Goal: Information Seeking & Learning: Learn about a topic

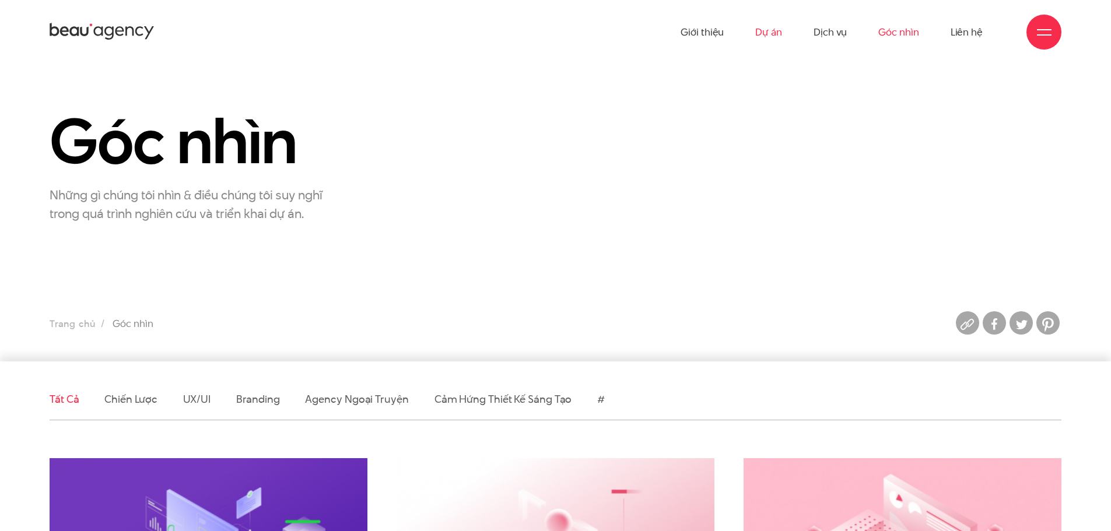
click at [761, 29] on link "Dự án" at bounding box center [768, 32] width 27 height 64
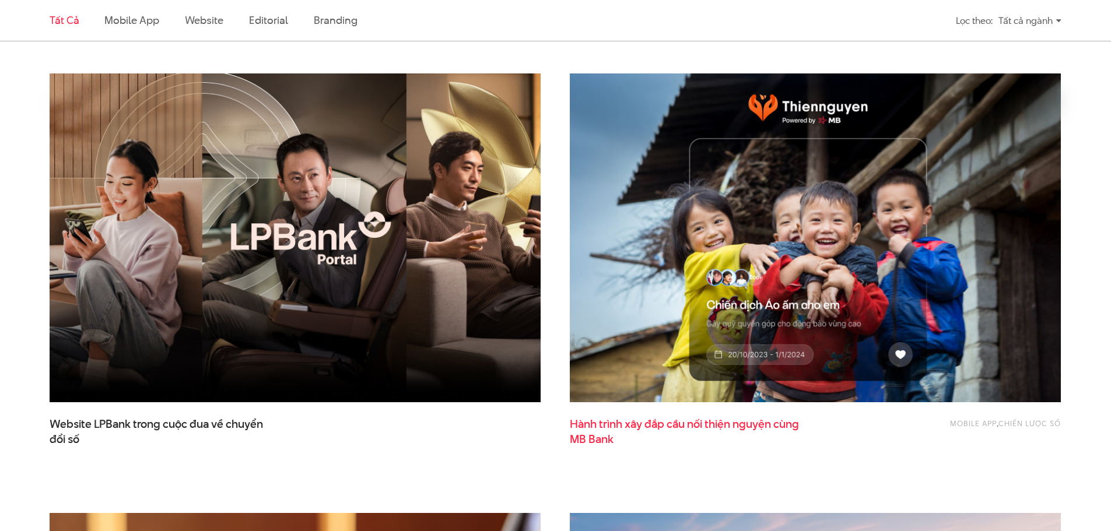
scroll to position [389, 0]
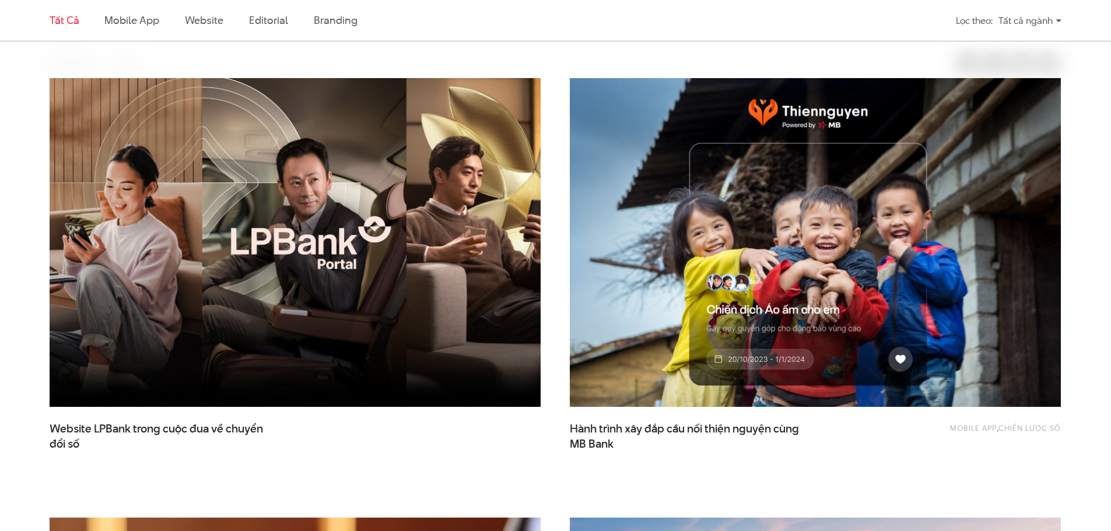
click at [647, 419] on div "Mobile app , Chiến lược số Hành trình xây đắp cầu nối thiện nguyện cùng MB Bank" at bounding box center [815, 264] width 491 height 373
click at [648, 428] on span "Hành trình xây đắp cầu nối thiện nguyện cùng MB Bank" at bounding box center [686, 436] width 233 height 29
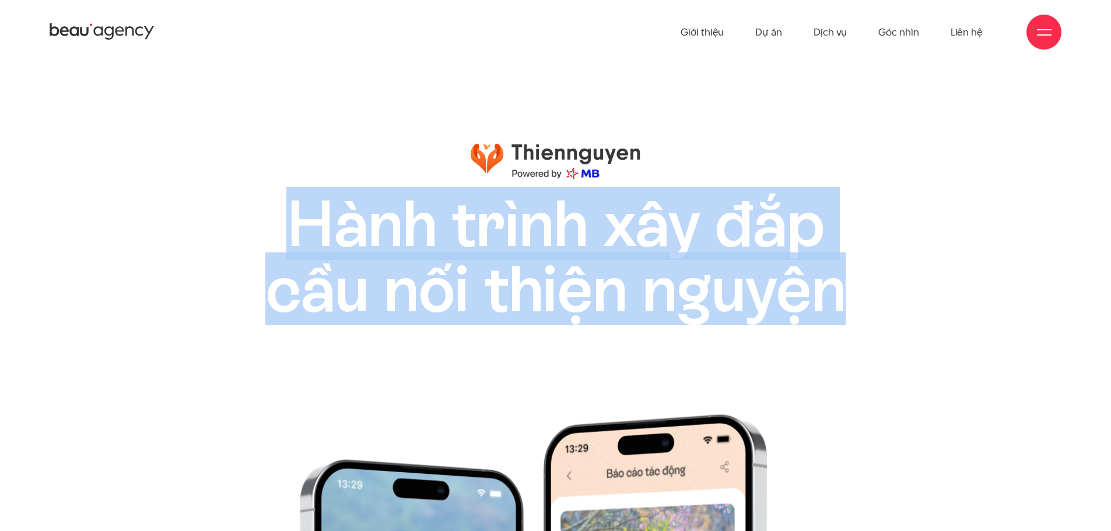
drag, startPoint x: 283, startPoint y: 213, endPoint x: 861, endPoint y: 302, distance: 584.7
click at [861, 302] on h1 "Hành trình xây đắp cầu nối thiện nguyện" at bounding box center [555, 256] width 678 height 131
copy h1 "Hành trình xây đắp cầu nối thiện nguyện"
click at [590, 272] on h1 "Hành trình xây đắp cầu nối thiện nguyện" at bounding box center [555, 256] width 678 height 131
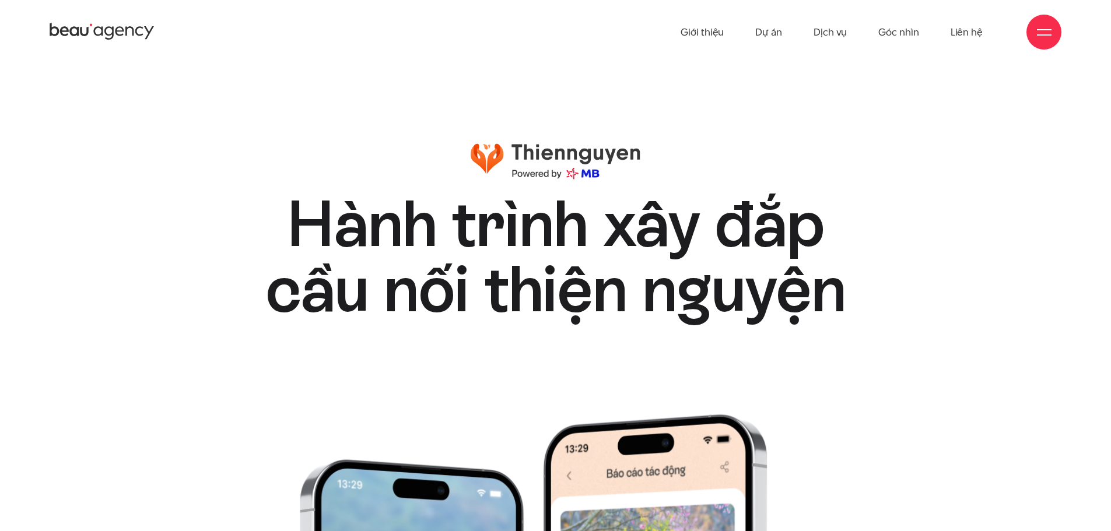
click at [400, 276] on h1 "Hành trình xây đắp cầu nối thiện nguyện" at bounding box center [555, 256] width 678 height 131
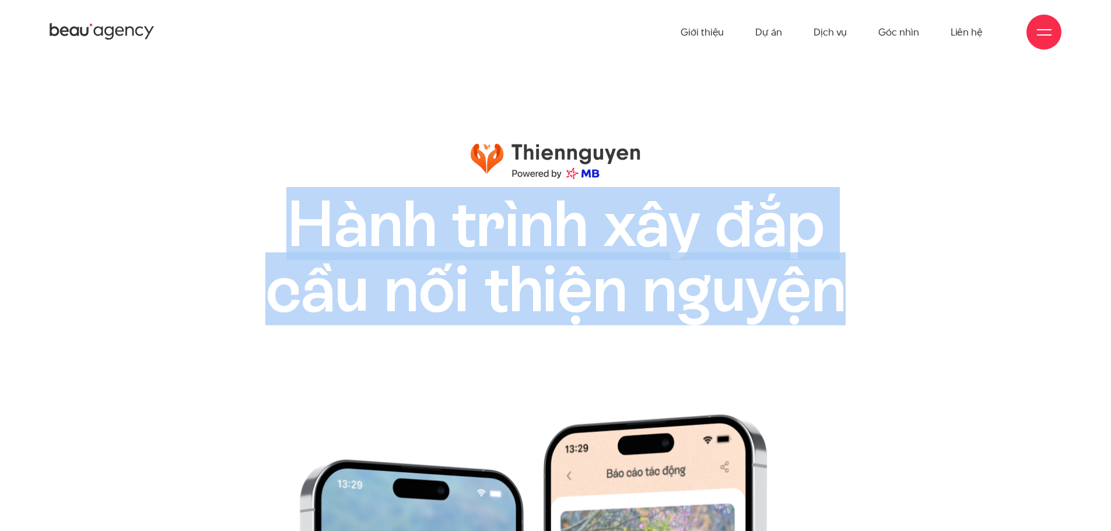
drag, startPoint x: 274, startPoint y: 209, endPoint x: 888, endPoint y: 276, distance: 617.8
click at [888, 276] on h1 "Hành trình xây đắp cầu nối thiện nguyện" at bounding box center [555, 256] width 678 height 131
copy h1 "Hành trình xây đắp cầu nối thiện nguyện"
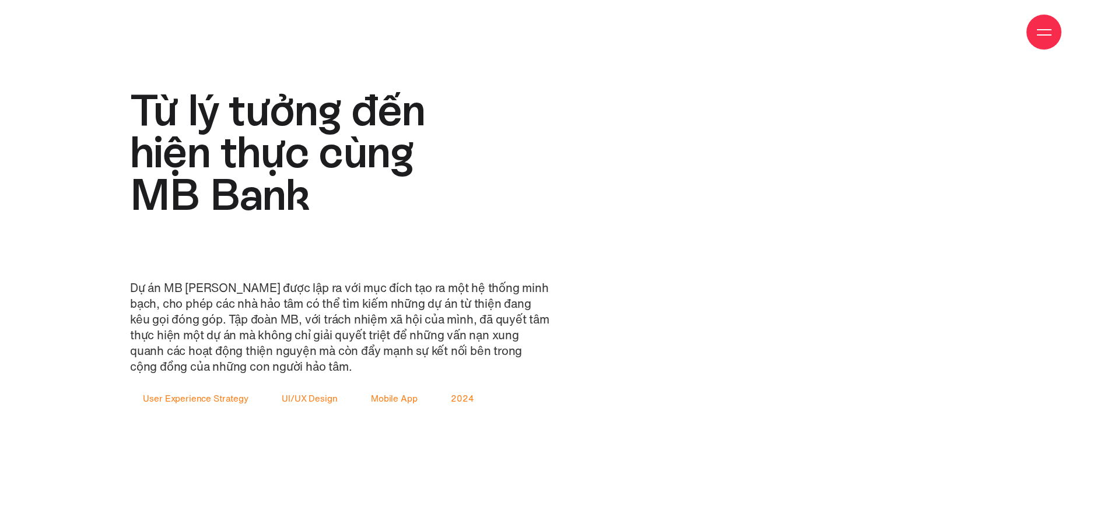
scroll to position [1750, 0]
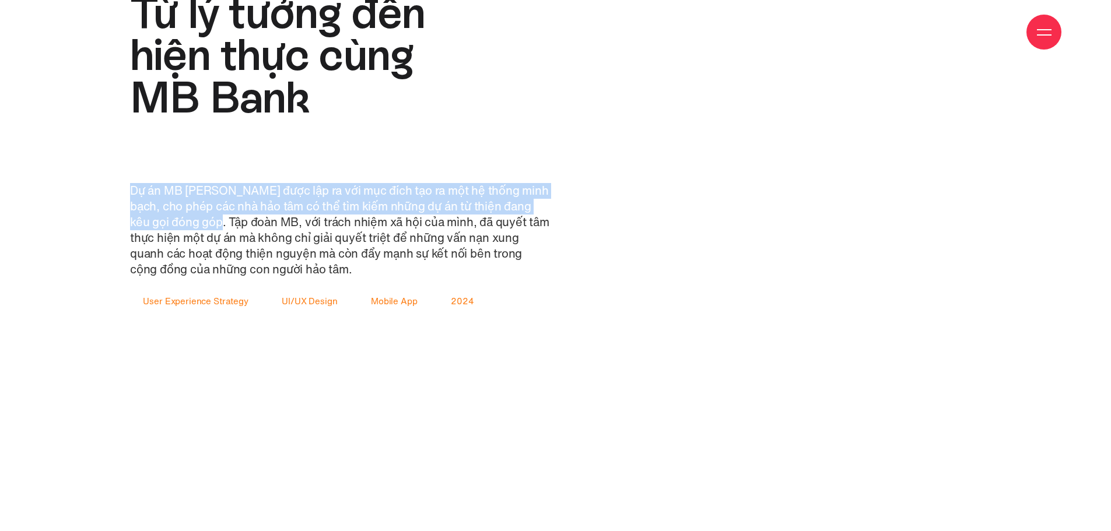
drag, startPoint x: 138, startPoint y: 183, endPoint x: 227, endPoint y: 226, distance: 98.6
click at [227, 226] on p "Dự án MB Thiện Nguyện được lập ra với mục đích tạo ra một hệ thống minh bạch, c…" at bounding box center [340, 230] width 420 height 94
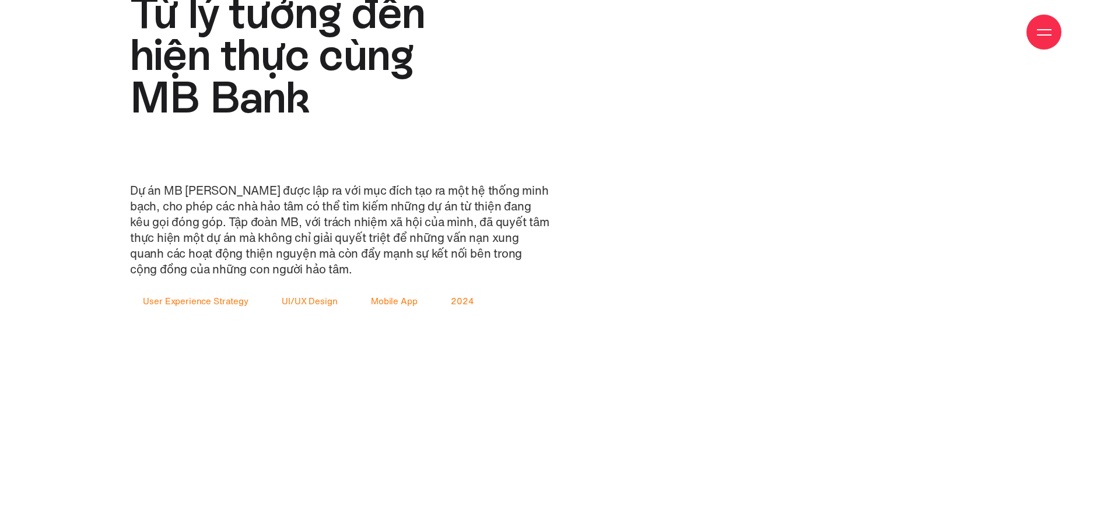
click at [342, 241] on p "Dự án MB Thiện Nguyện được lập ra với mục đích tạo ra một hệ thống minh bạch, c…" at bounding box center [340, 230] width 420 height 94
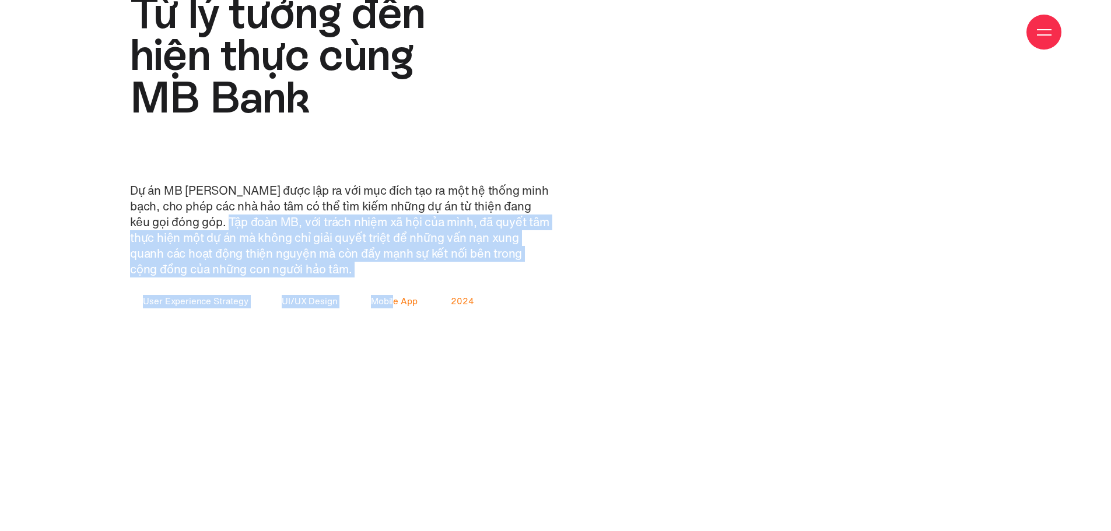
drag, startPoint x: 236, startPoint y: 225, endPoint x: 392, endPoint y: 281, distance: 165.3
click at [392, 281] on div "Dự án MB Thiện Nguyện được lập ra với mục đích tạo ra một hệ thống minh bạch, c…" at bounding box center [340, 246] width 420 height 127
click at [335, 230] on p "Dự án MB Thiện Nguyện được lập ra với mục đích tạo ra một hệ thống minh bạch, c…" at bounding box center [340, 230] width 420 height 94
drag, startPoint x: 232, startPoint y: 218, endPoint x: 369, endPoint y: 267, distance: 145.8
click at [369, 267] on p "Dự án MB Thiện Nguyện được lập ra với mục đích tạo ra một hệ thống minh bạch, c…" at bounding box center [340, 230] width 420 height 94
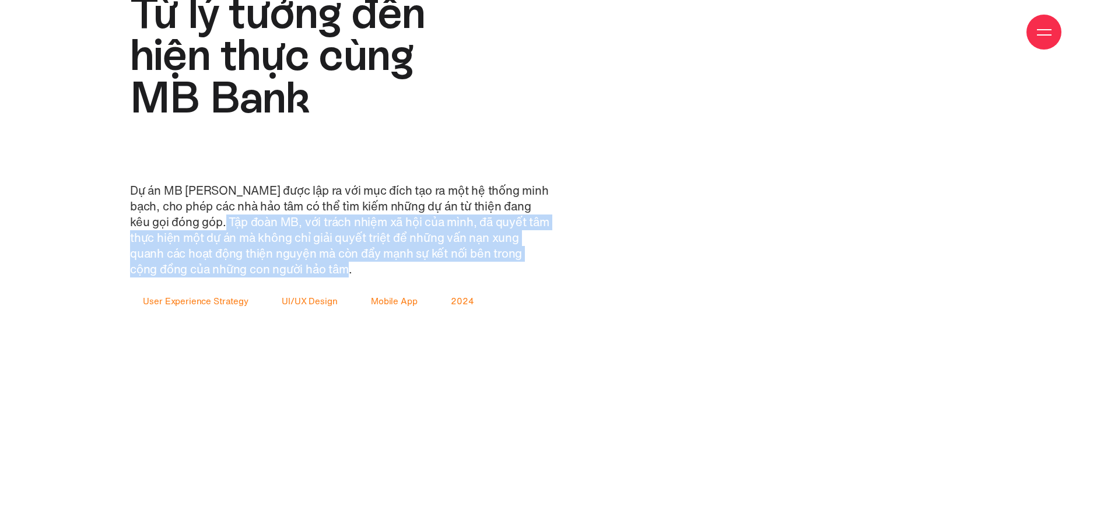
copy p "Tập đoàn MB, với trách nhiệm xã hội của mình, đã quyết tâm thực hiện một dự án …"
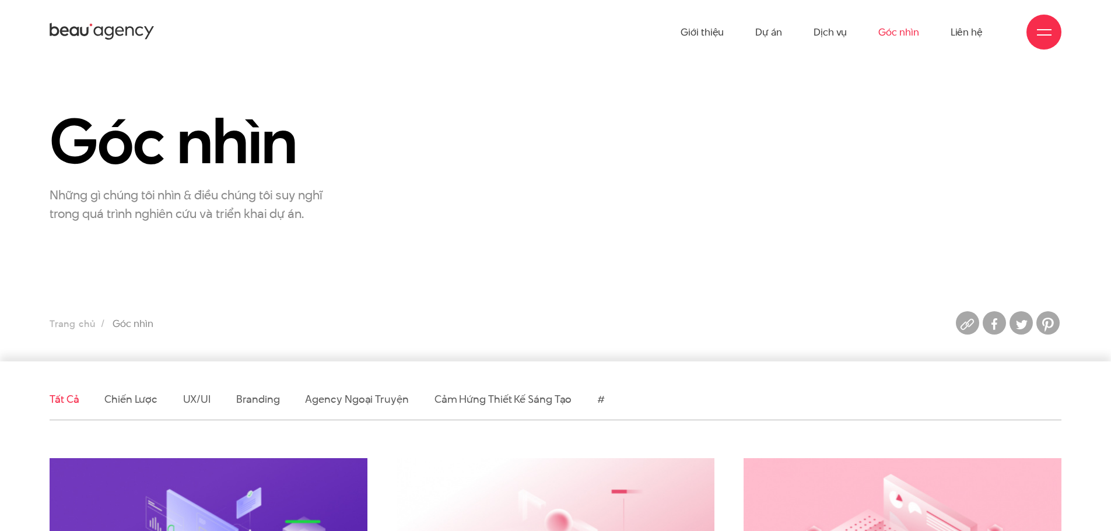
click at [788, 31] on ul "Giới thiệu Dự án Dịch vụ Góc nhìn Liên hệ" at bounding box center [832, 32] width 302 height 64
click at [779, 33] on link "Dự án" at bounding box center [768, 32] width 27 height 64
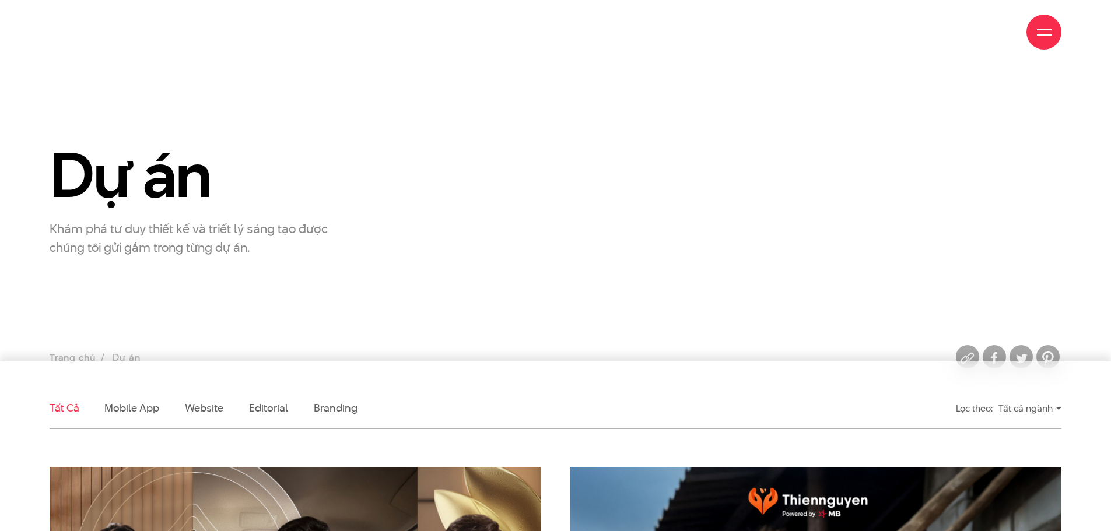
scroll to position [389, 0]
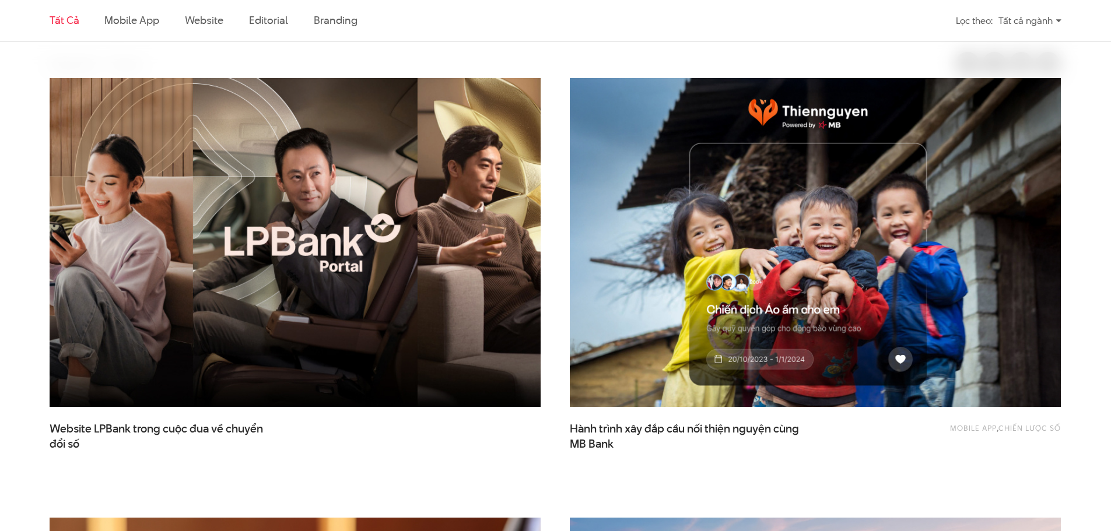
click at [400, 299] on img at bounding box center [295, 243] width 540 height 362
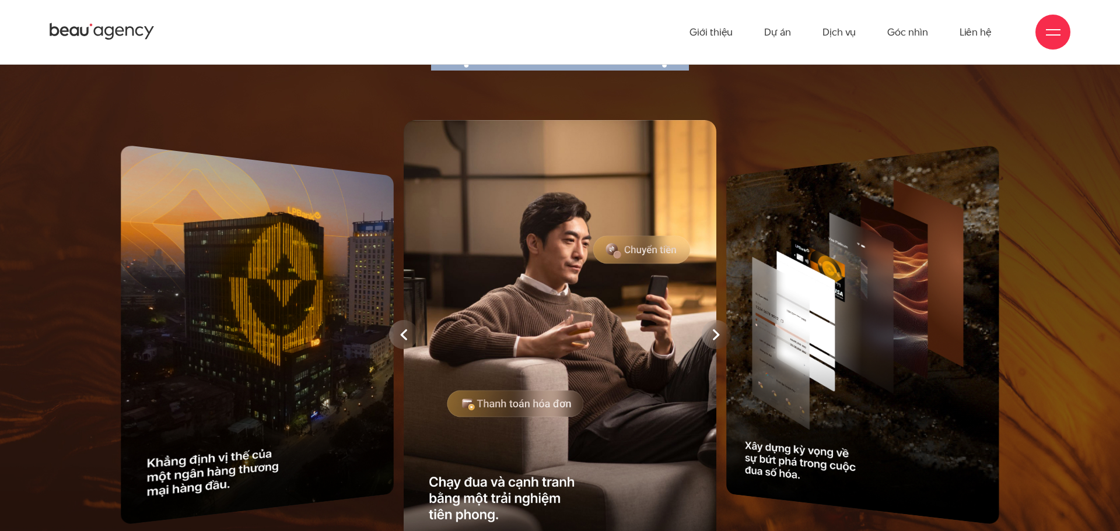
drag, startPoint x: 422, startPoint y: 103, endPoint x: 699, endPoint y: 99, distance: 276.5
click at [699, 71] on h3 "Mục tiêu chiến lược" at bounding box center [559, 50] width 973 height 41
copy h3 "Mục tiêu chiến lược"
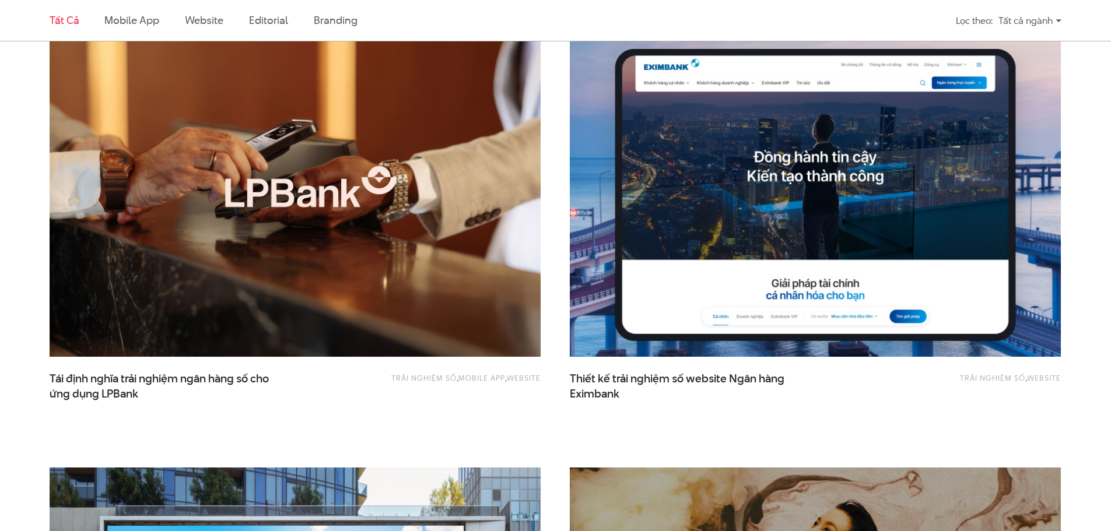
scroll to position [875, 0]
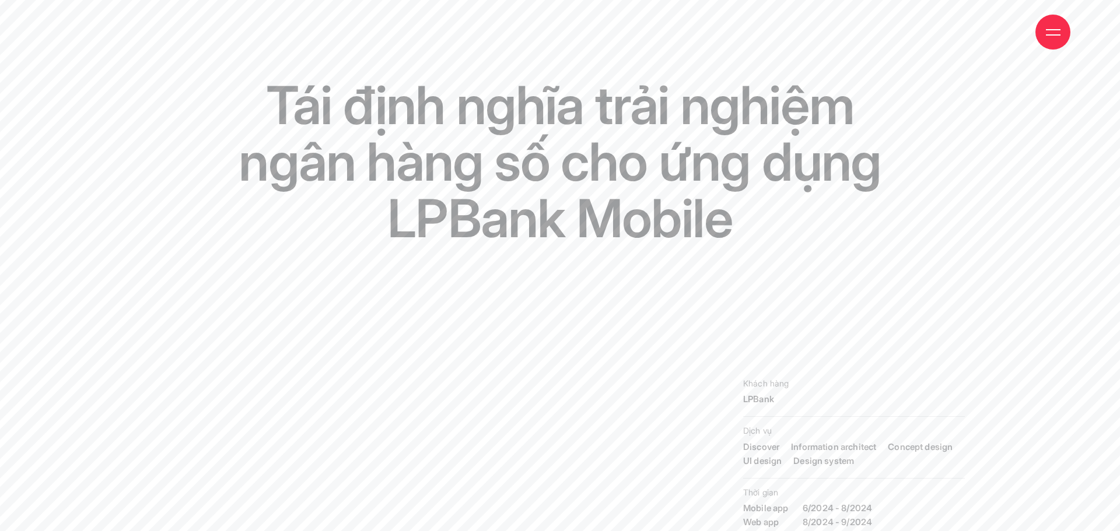
scroll to position [193, 0]
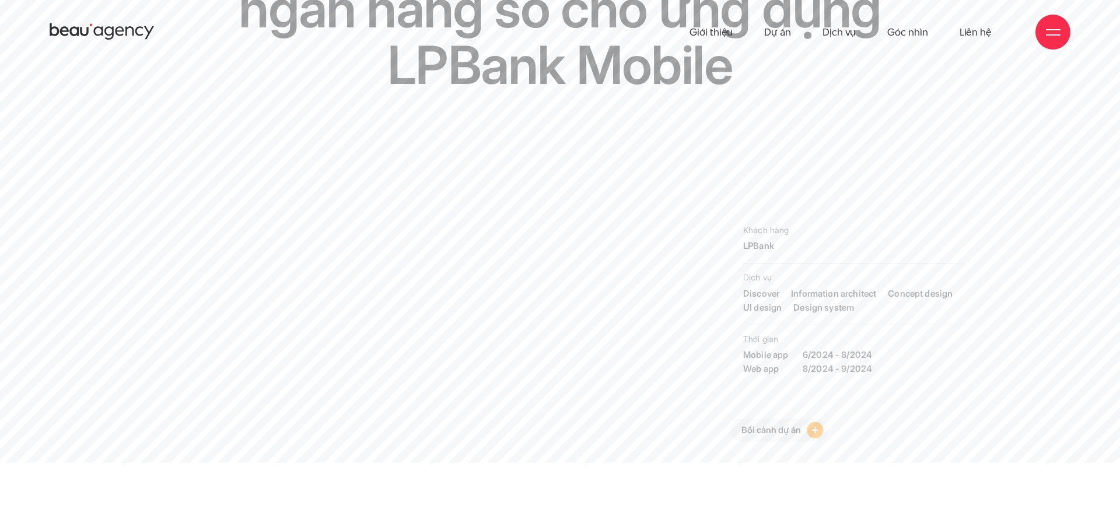
click at [969, 174] on div "Tái định nghĩa trải nghiệm ngân hàng số cho ứng dụng LPBank Mobile" at bounding box center [560, 70] width 985 height 293
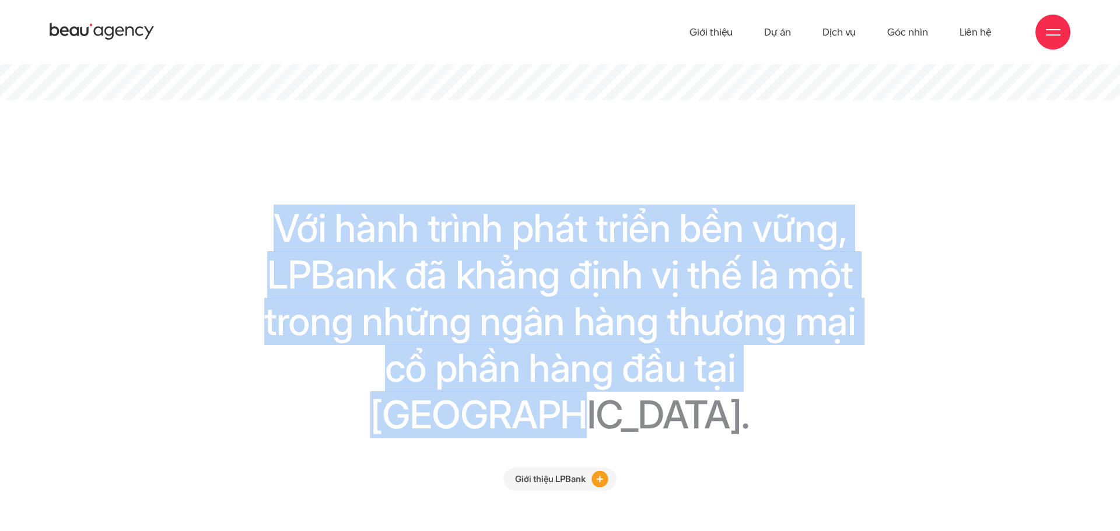
drag, startPoint x: 255, startPoint y: 229, endPoint x: 888, endPoint y: 374, distance: 649.7
click at [888, 374] on h2 "Với hành trình phát triển bền vững, LPBank đã khẳng định vị thế là một trong nh…" at bounding box center [559, 321] width 671 height 233
copy h2 "Với hành trình phát triển bền vững, LPBank đã khẳng định vị thế là một trong nh…"
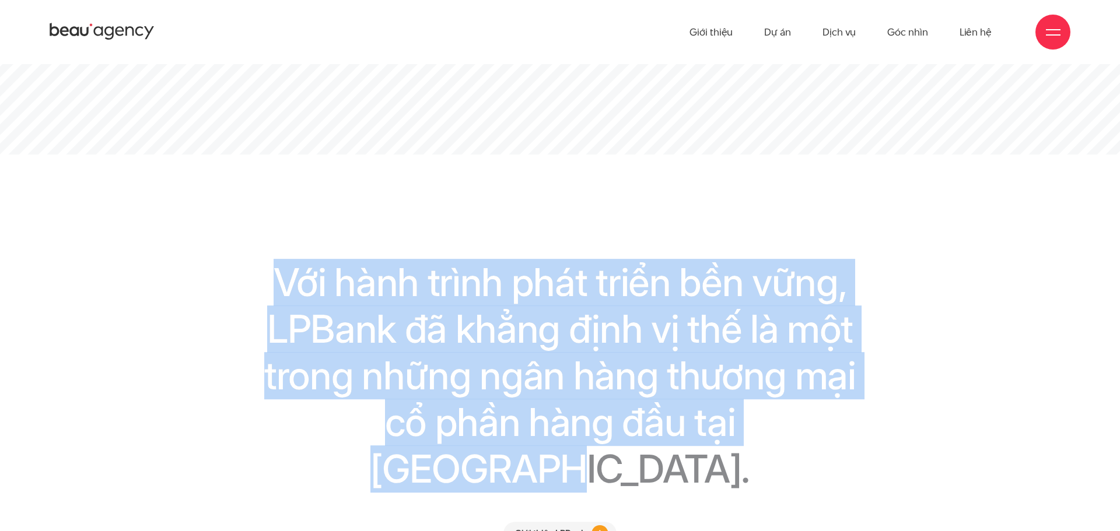
copy h2 "Với hành trình phát triển bền vững, LPBank đã khẳng định vị thế là một trong nh…"
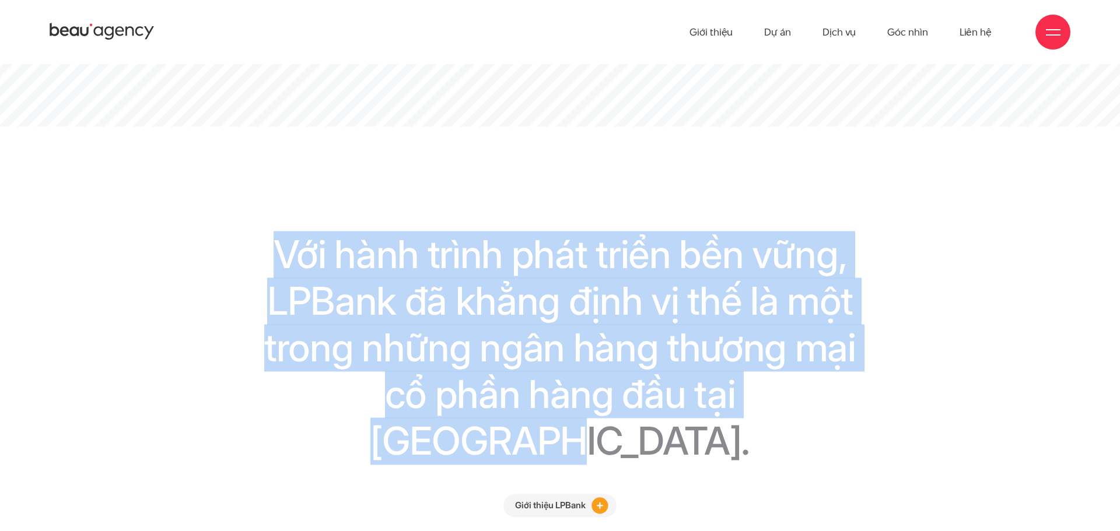
copy h2 "Với hành trình phát triển bền vững, LPBank đã khẳng định vị thế là một trong nh…"
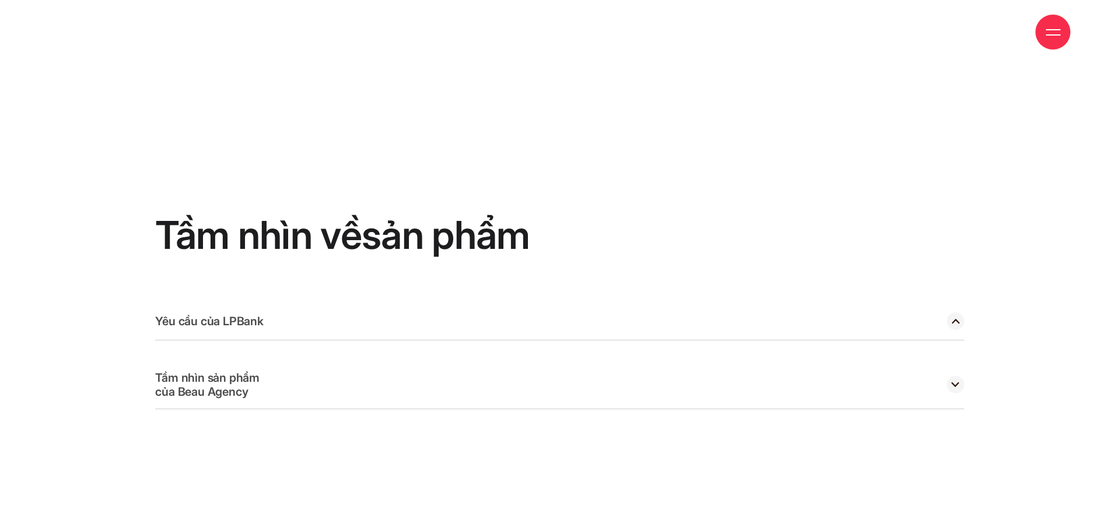
click at [957, 313] on circle at bounding box center [955, 321] width 17 height 17
click at [940, 303] on div "Yêu cầu của LPBank" at bounding box center [559, 322] width 809 height 38
click at [955, 376] on circle at bounding box center [955, 384] width 17 height 17
click at [954, 376] on circle at bounding box center [955, 384] width 17 height 17
drag, startPoint x: 561, startPoint y: 187, endPoint x: 148, endPoint y: 196, distance: 413.0
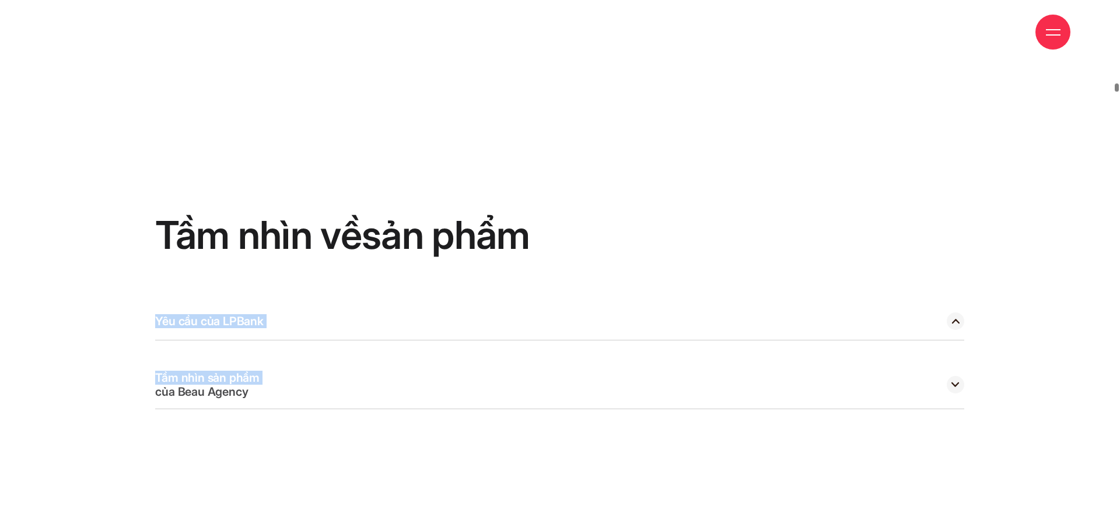
click at [623, 152] on div "Tầm nhìn về sản phẩm Yêu cầu của LPBank Tạo ra một ứng dụng đột phá để phù hợp …" at bounding box center [559, 312] width 809 height 531
click at [959, 313] on circle at bounding box center [955, 321] width 17 height 17
click at [945, 303] on div "Yêu cầu của LPBank" at bounding box center [559, 322] width 809 height 38
click at [957, 313] on circle at bounding box center [955, 321] width 17 height 17
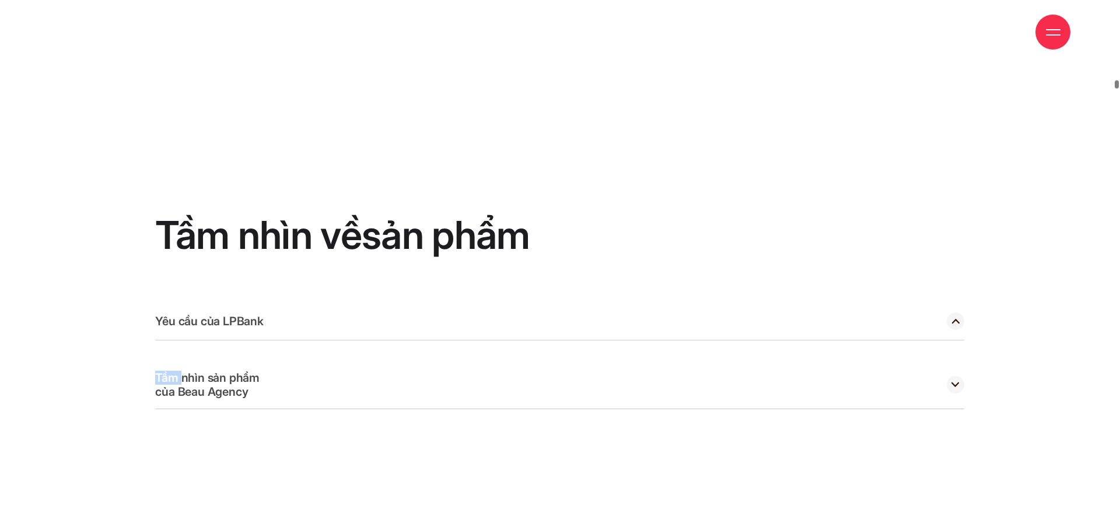
click at [957, 313] on circle at bounding box center [955, 321] width 17 height 17
click at [513, 495] on div "Tầm nhìn về sản phẩm Yêu cầu của LPBank Tạo ra một ứng dụng đột phá để phù hợp …" at bounding box center [559, 312] width 809 height 531
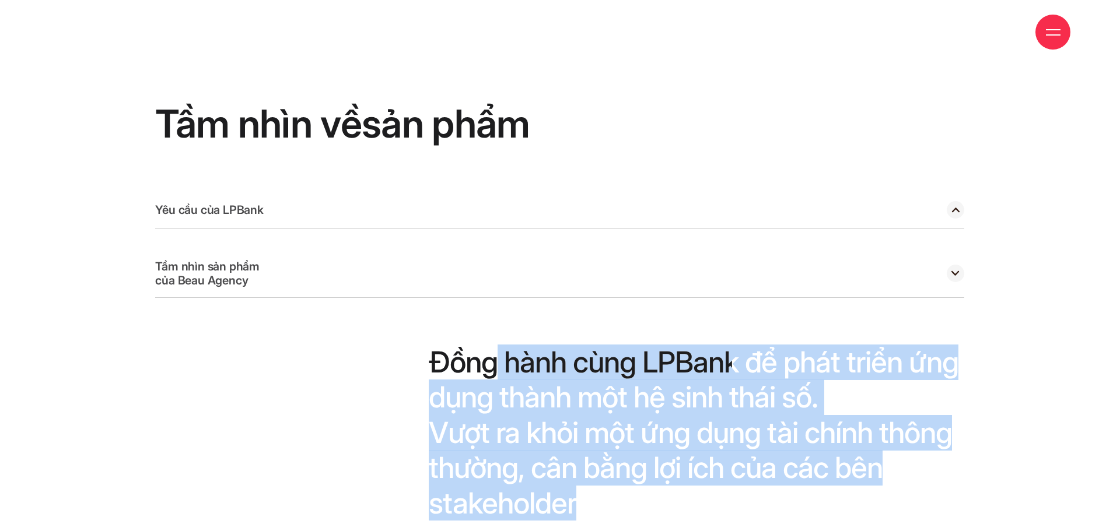
drag, startPoint x: 429, startPoint y: 319, endPoint x: 703, endPoint y: 456, distance: 305.7
click at [703, 456] on div "Đồng hành cùng LPBank để phát triển ứng dụng thành một hệ sinh thái số. Vượt ra…" at bounding box center [696, 409] width 535 height 223
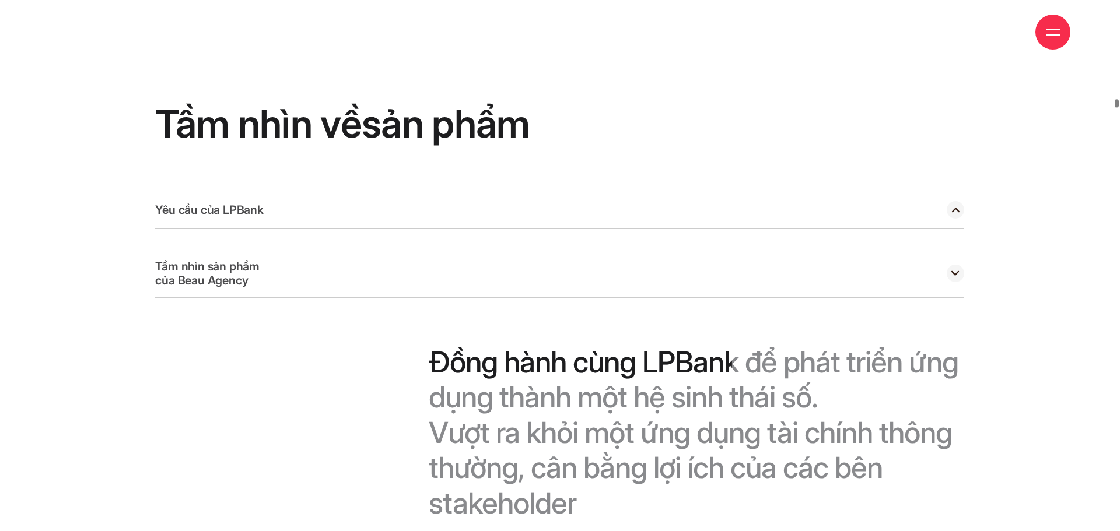
click at [422, 310] on div "Đồng hành cùng LPBank để phát triển ứng dụng thành một hệ sinh thái số. Vượt ra…" at bounding box center [559, 409] width 821 height 223
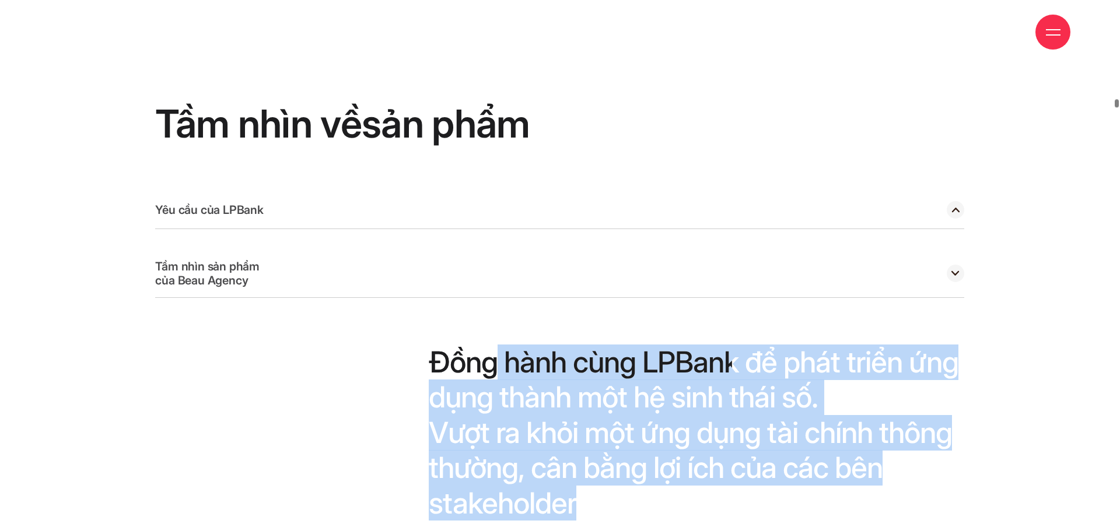
drag, startPoint x: 432, startPoint y: 304, endPoint x: 692, endPoint y: 470, distance: 308.7
click at [692, 470] on div "Đồng hành cùng LPBank để phát triển ứng dụng thành một hệ sinh thái số. Vượt ra…" at bounding box center [696, 409] width 535 height 223
copy div "hành cùng LPBank để phát triển ứng dụng thành một hệ sinh thái số. Vượt ra khỏi…"
drag, startPoint x: 419, startPoint y: 312, endPoint x: 673, endPoint y: 468, distance: 297.2
click at [673, 468] on div "Đồng hành cùng LPBank để phát triển ứng dụng thành một hệ sinh thái số. Vượt ra…" at bounding box center [559, 409] width 821 height 223
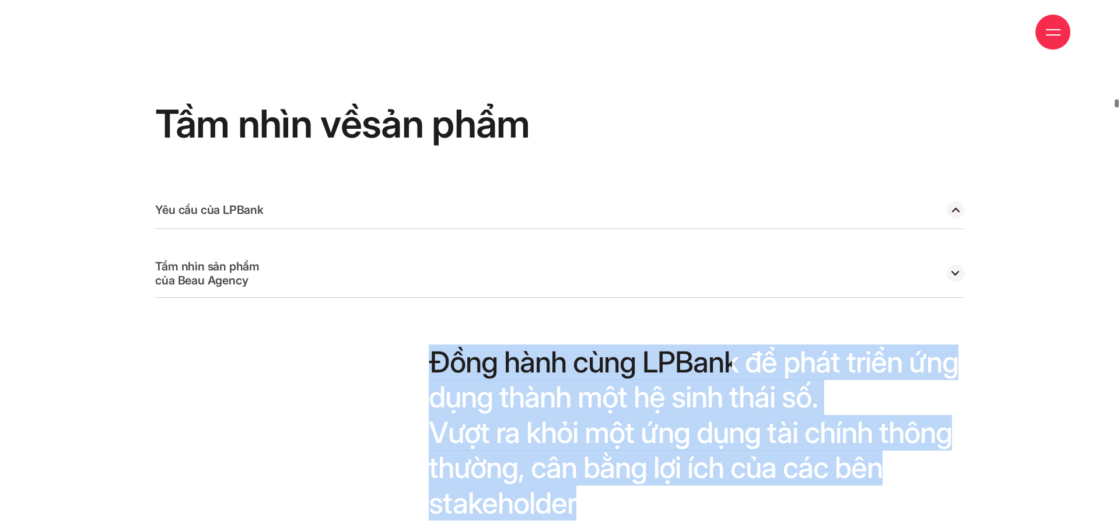
copy div "Đồng hành cùng LPBank để phát triển ứng dụng thành một hệ sinh thái số. Vượt ra…"
click at [830, 443] on div "Đồng hành cùng LPBank để phát triển ứng dụng thành một hệ sinh thái số. Vượt ra…" at bounding box center [696, 409] width 535 height 223
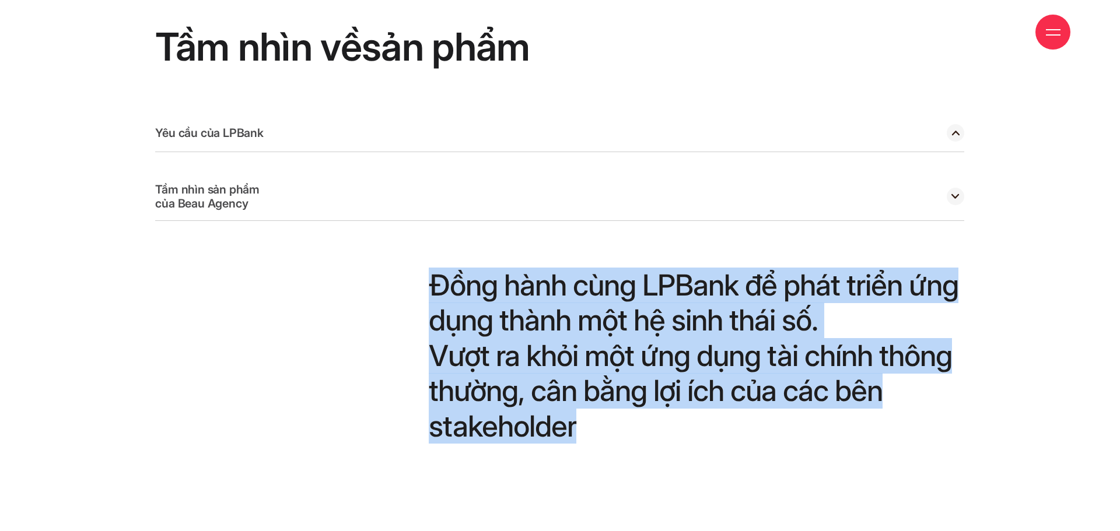
drag, startPoint x: 664, startPoint y: 381, endPoint x: 405, endPoint y: 246, distance: 291.7
click at [405, 246] on div "Đồng hành cùng LPBank để phát triển ứng dụng thành một hệ sinh thái số. Vượt ra…" at bounding box center [559, 332] width 821 height 223
copy div "Đồng hành cùng LPBank để phát triển ứng dụng thành một hệ sinh thái số. Vượt ra…"
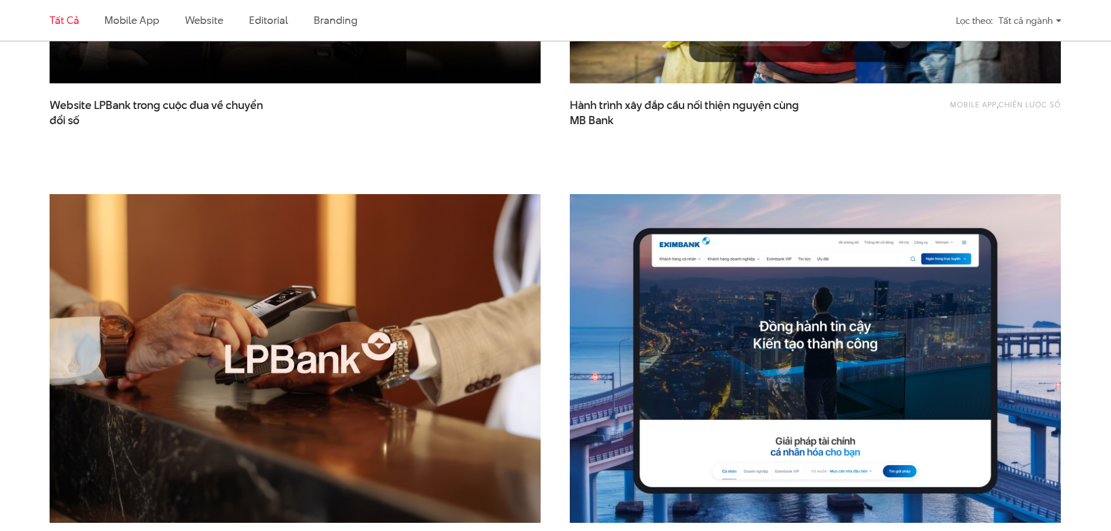
scroll to position [681, 0]
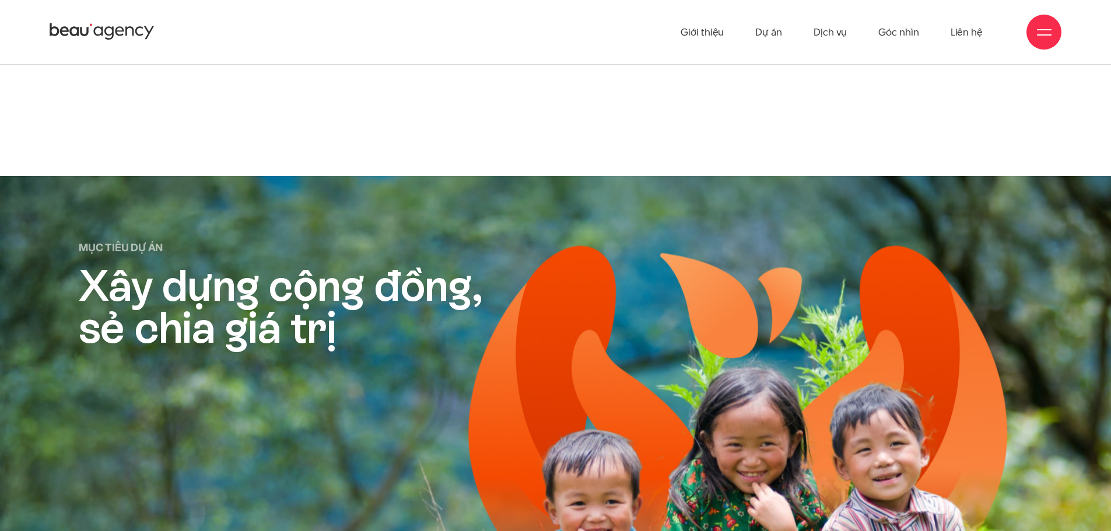
scroll to position [2819, 0]
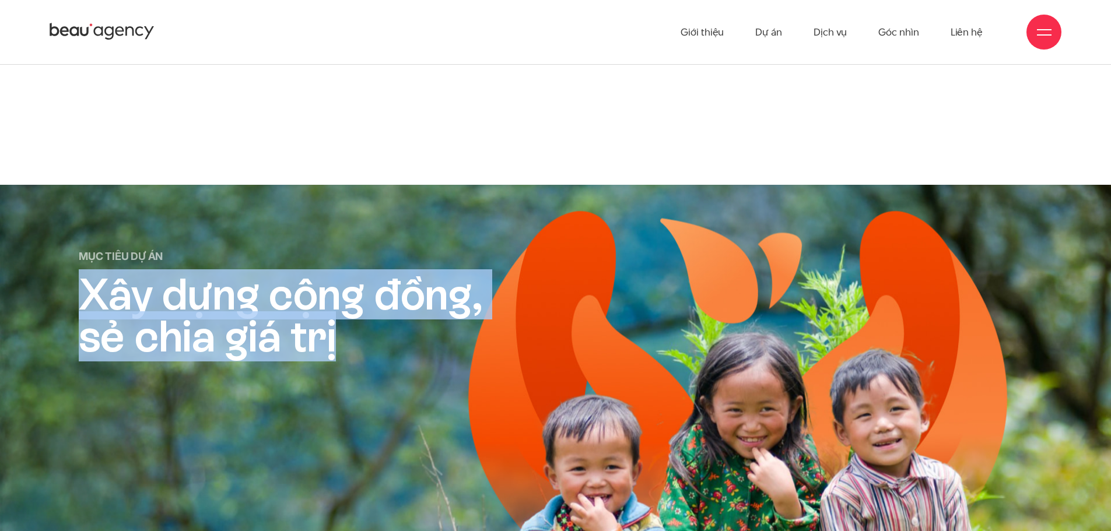
drag, startPoint x: 66, startPoint y: 299, endPoint x: 342, endPoint y: 351, distance: 280.8
click at [342, 351] on div "Mục tiêu dự án Xây dựng cộng đồng, sẻ chia giá trị" at bounding box center [556, 303] width 1024 height 110
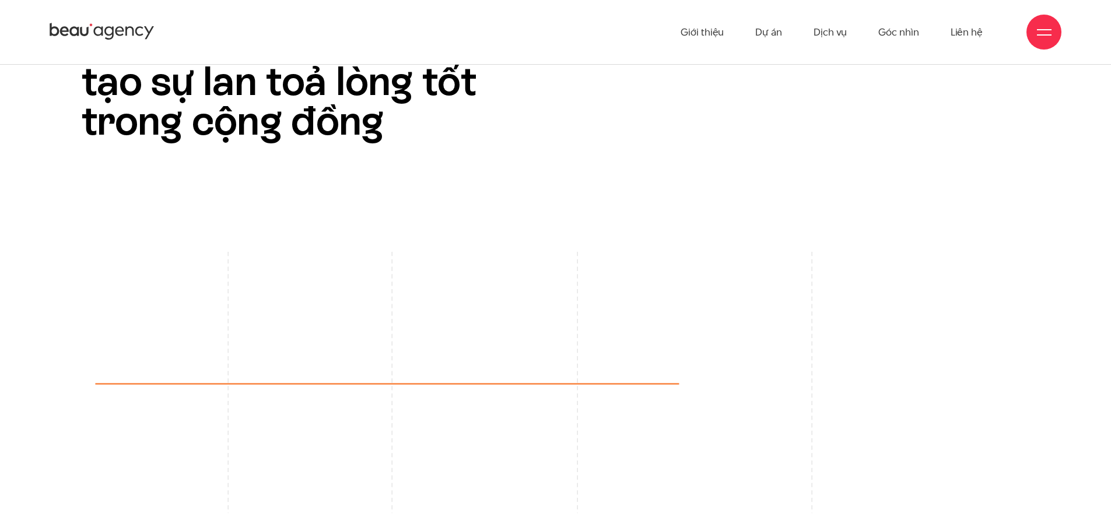
scroll to position [3597, 0]
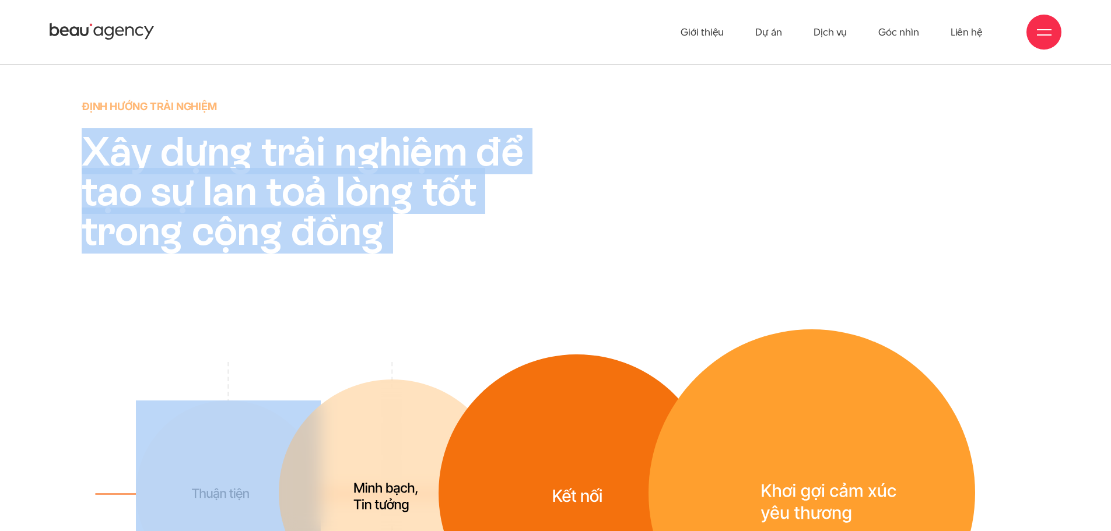
drag, startPoint x: 41, startPoint y: 140, endPoint x: 391, endPoint y: 253, distance: 367.8
click at [391, 253] on div "Định hướng trải nghiệm Xây dựng trải nghiệm để tạo sự lan toả lòng tốt trong cộ…" at bounding box center [555, 378] width 1111 height 558
copy div "Xây dựng trải nghiệm để tạo sự lan toả lòng tốt trong cộng đồng"
click at [397, 240] on h2 "Xây dựng trải nghiệm để tạo sự lan toả lòng tốt trong cộng đồng" at bounding box center [325, 191] width 487 height 119
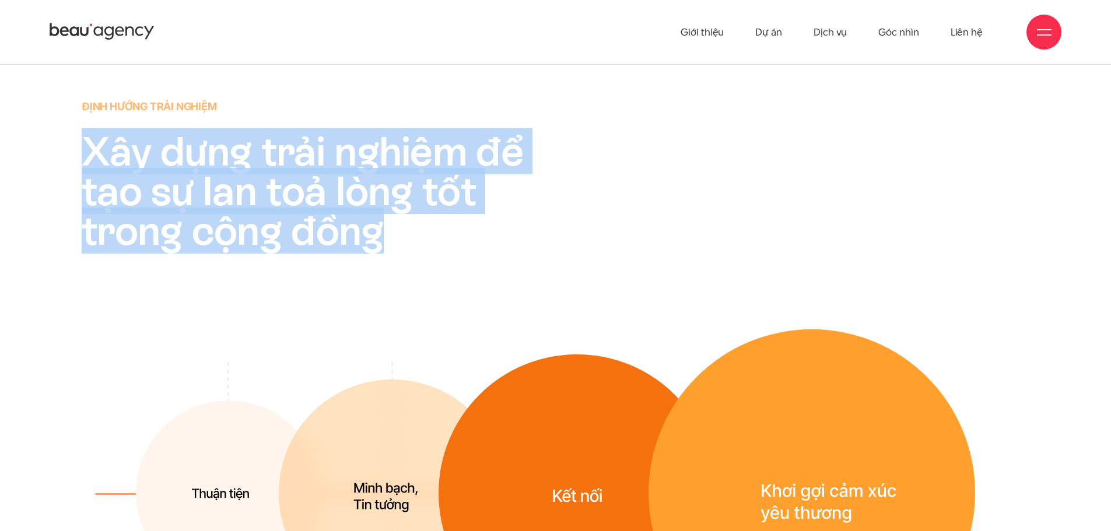
drag, startPoint x: 378, startPoint y: 237, endPoint x: 85, endPoint y: 146, distance: 306.4
click at [85, 146] on h2 "Xây dựng trải nghiệm để tạo sự lan toả lòng tốt trong cộng đồng" at bounding box center [325, 191] width 487 height 119
copy h2 "Xây dựng trải nghiệm để tạo sự lan toả lòng tốt trong cộng đồng"
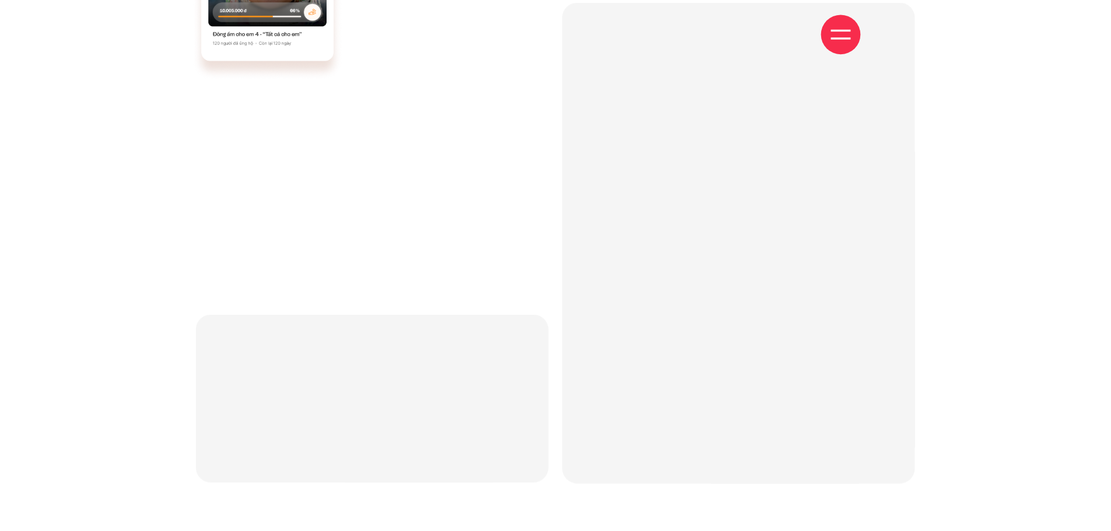
scroll to position [3946, 0]
